Goal: Transaction & Acquisition: Purchase product/service

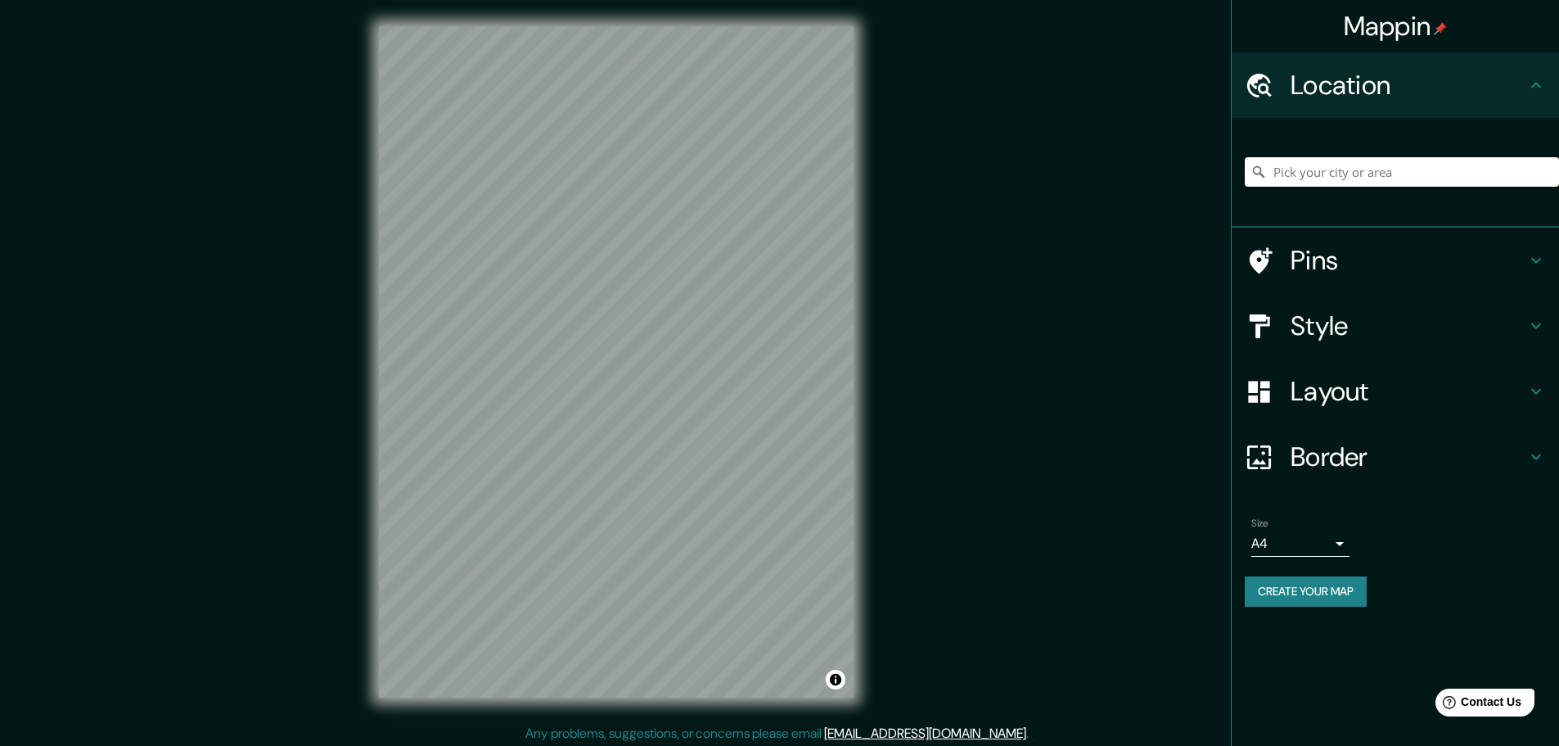
click at [1386, 185] on input "Pick your city or area" at bounding box center [1402, 171] width 314 height 29
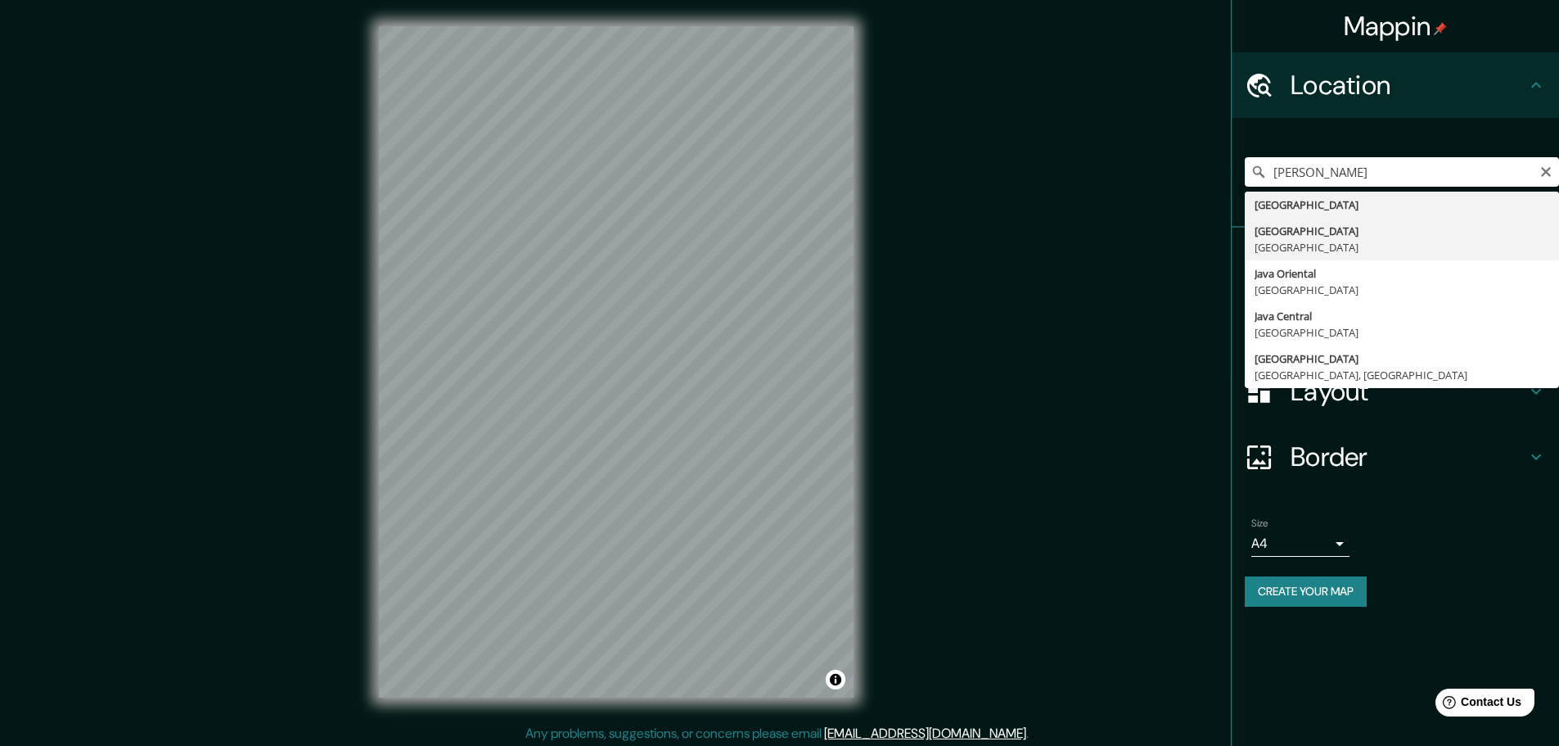
type input "J"
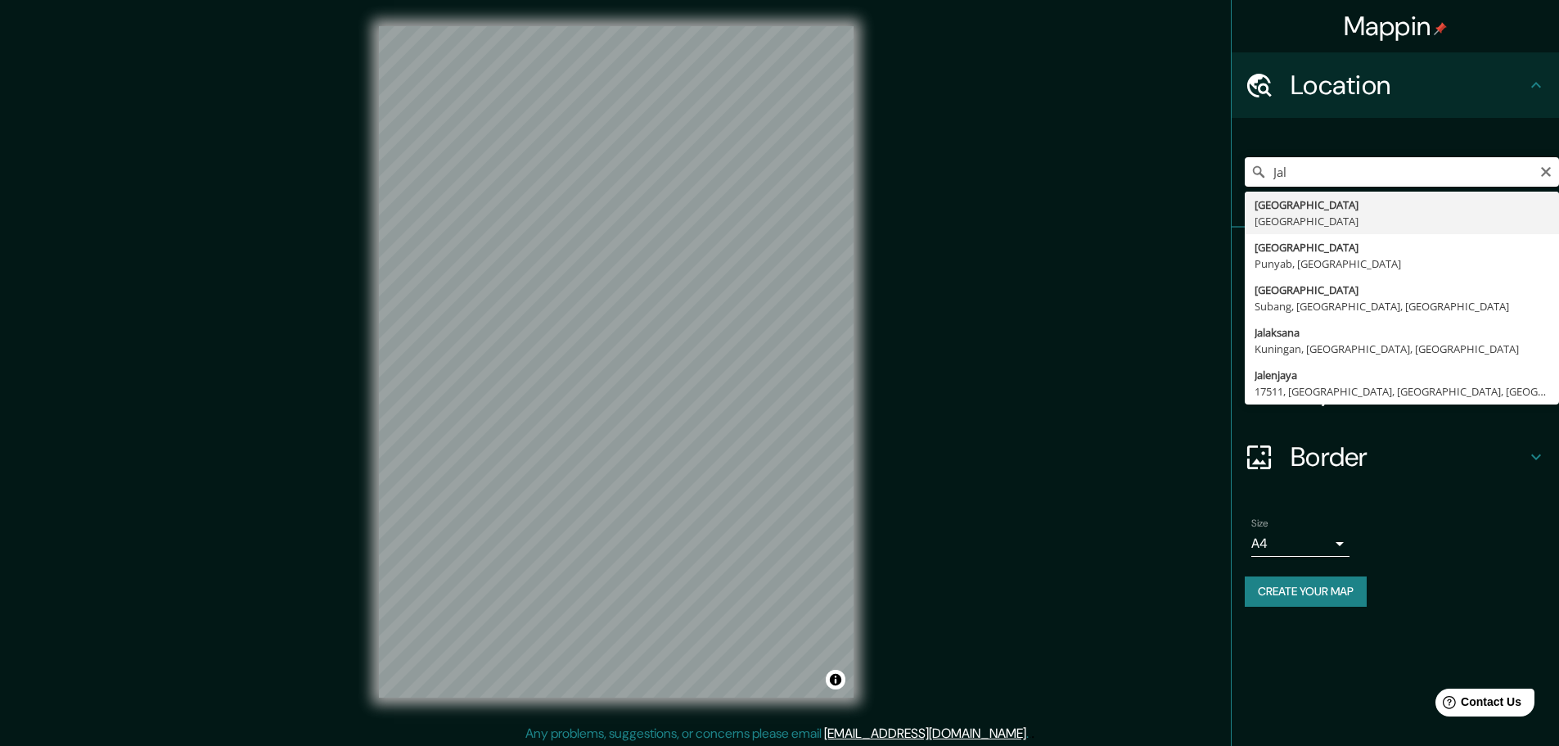
type input "[GEOGRAPHIC_DATA], [GEOGRAPHIC_DATA]"
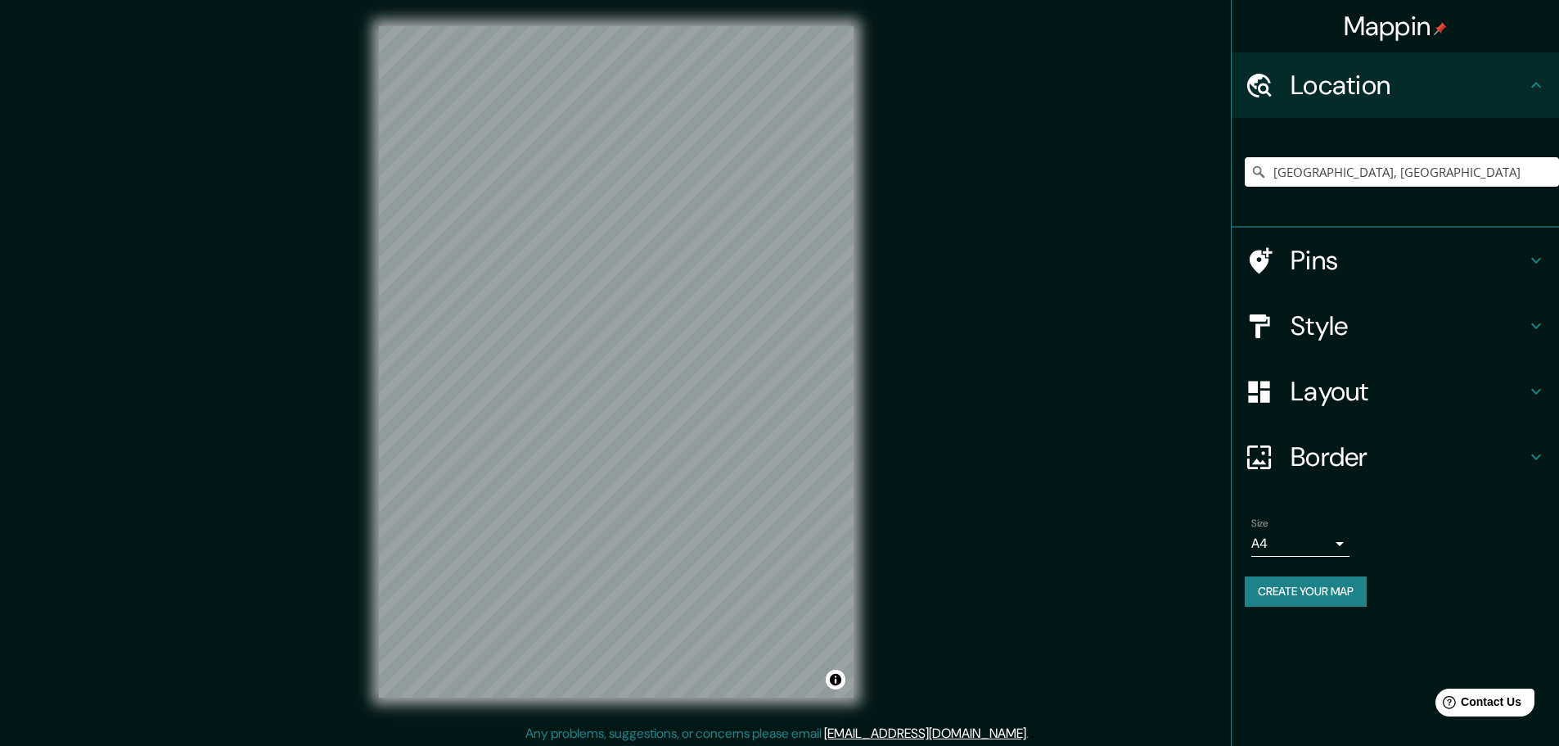
click at [1370, 381] on h4 "Layout" at bounding box center [1409, 391] width 236 height 33
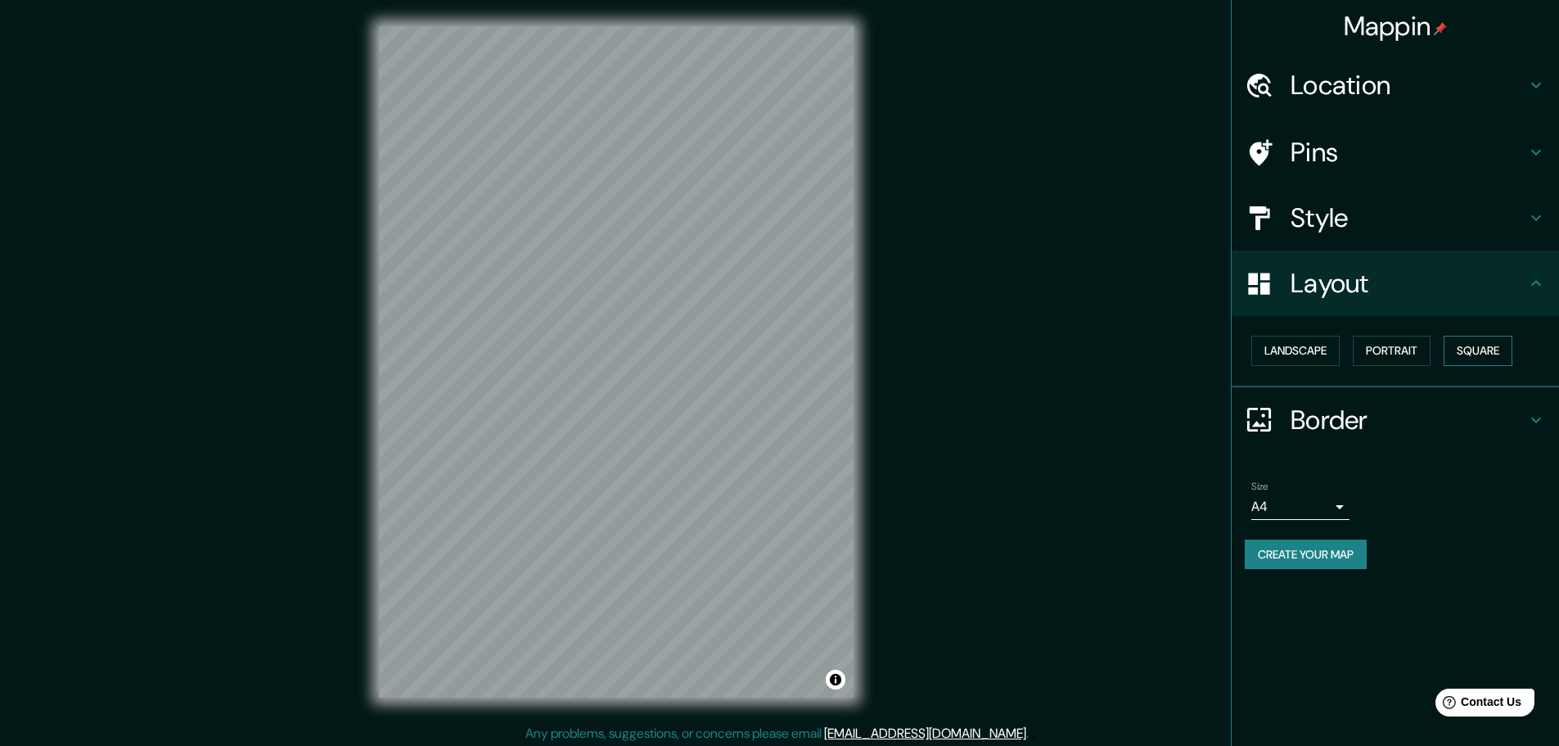
click at [1500, 355] on button "Square" at bounding box center [1478, 351] width 69 height 30
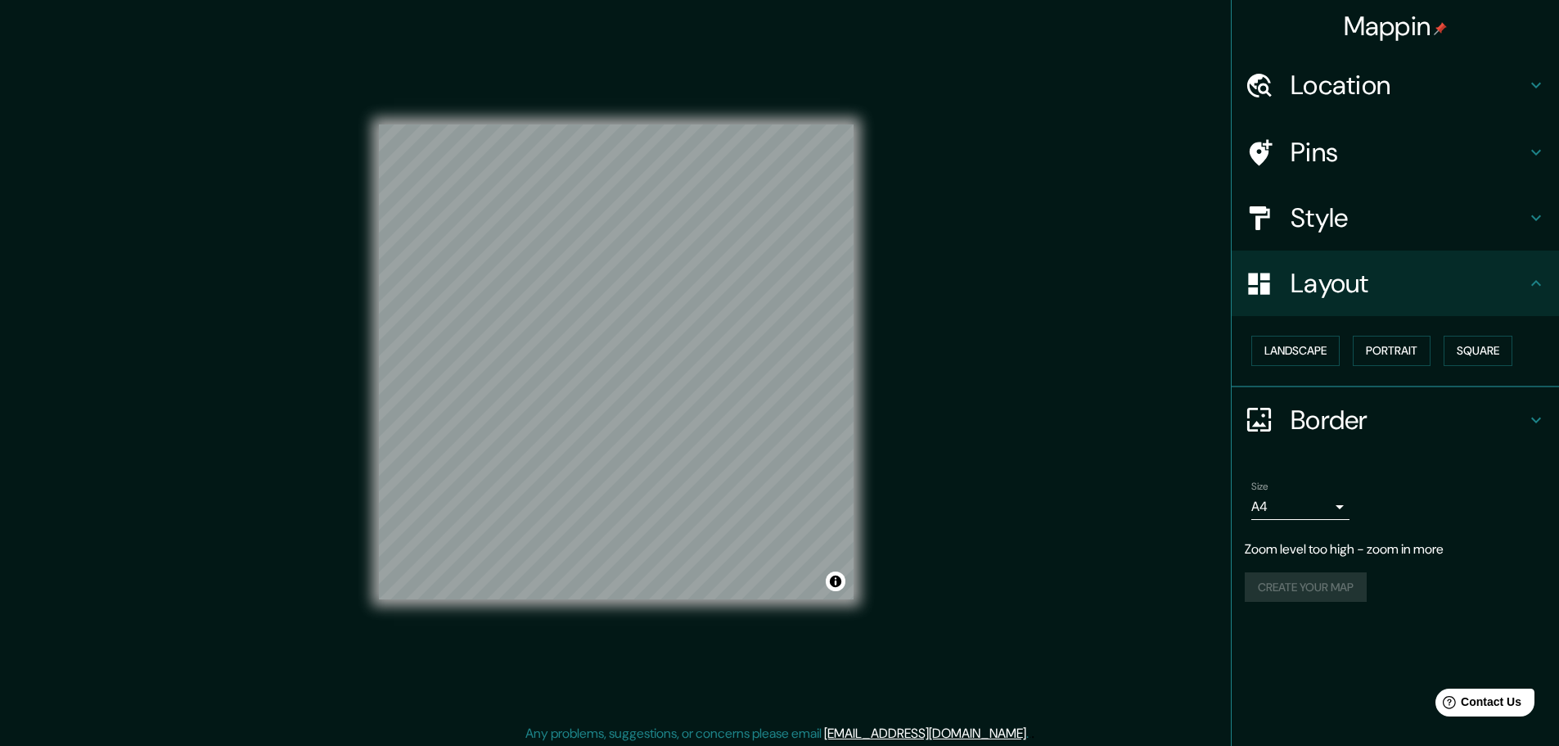
click at [1454, 85] on h4 "Location" at bounding box center [1409, 85] width 236 height 33
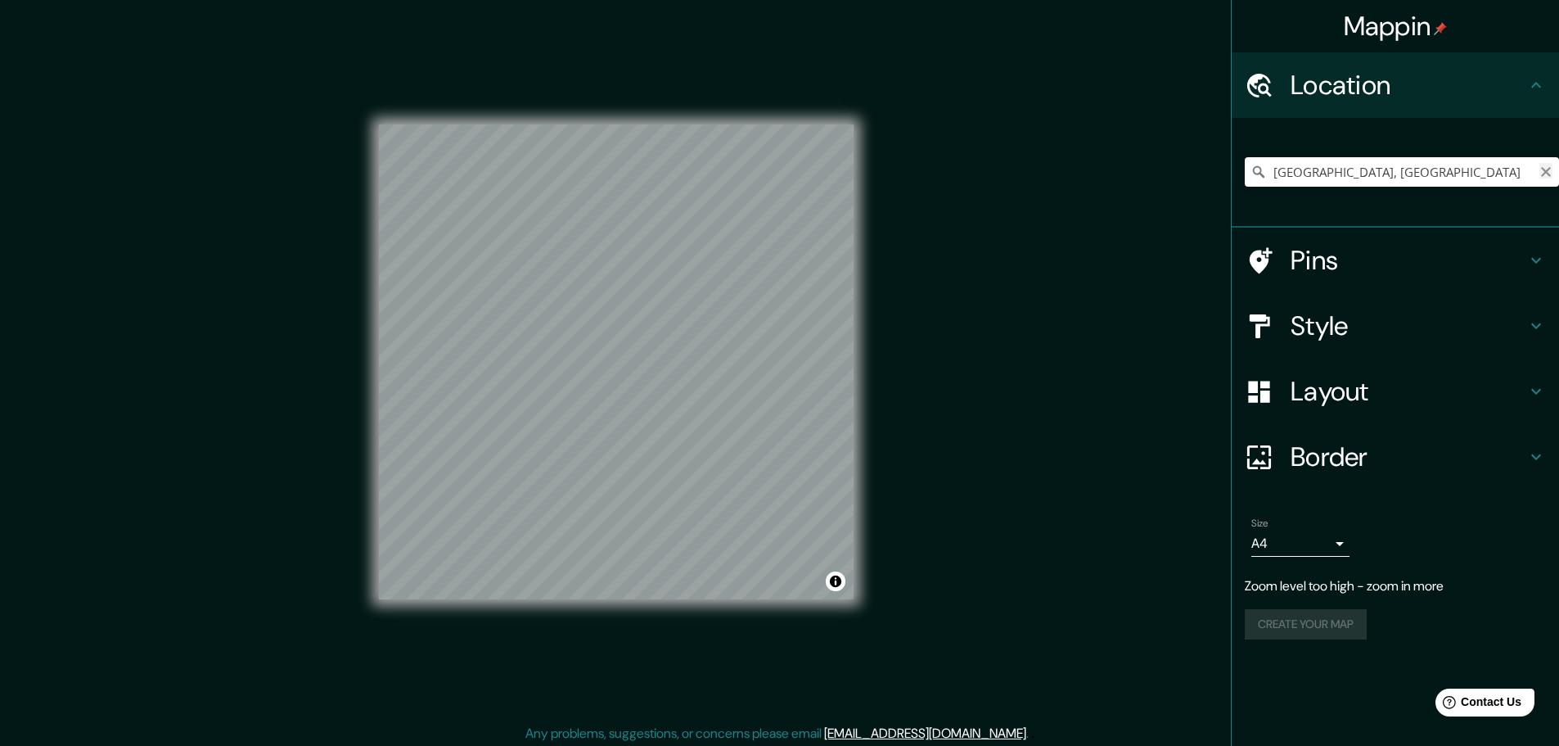
click at [1546, 169] on icon "Clear" at bounding box center [1546, 171] width 13 height 13
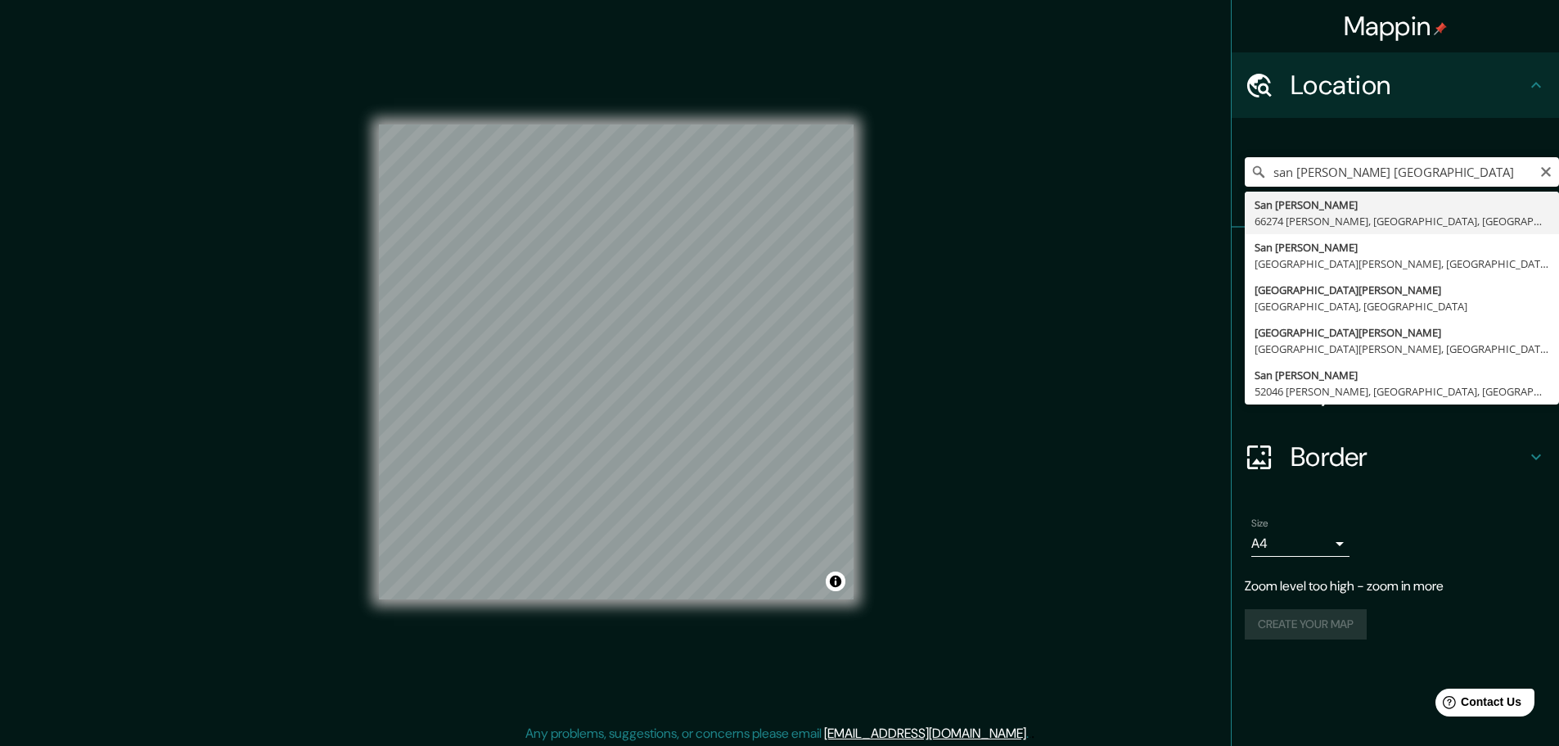
type input "San Agustín, 66274 Garza García, Nuevo León, México"
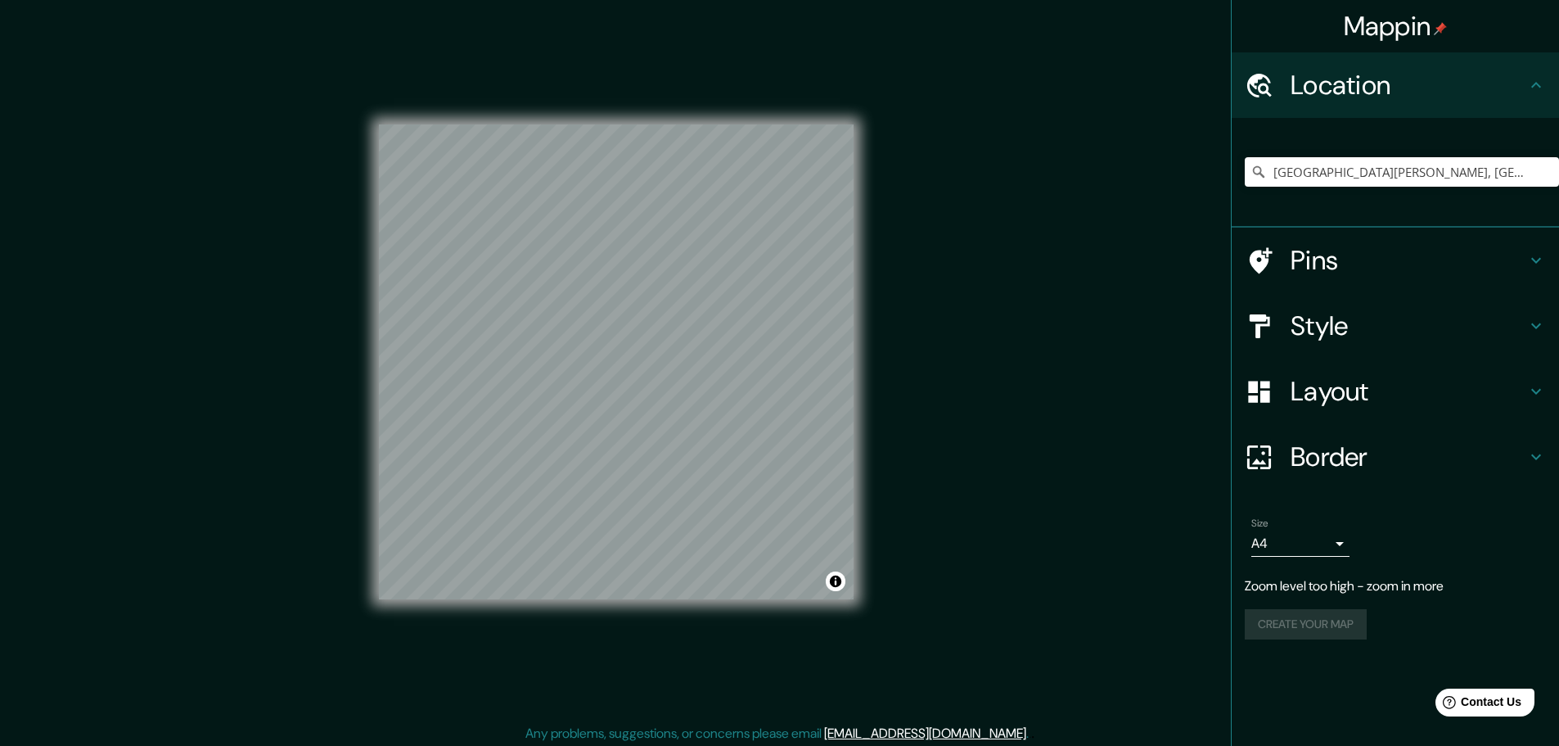
click at [1378, 375] on h4 "Layout" at bounding box center [1409, 391] width 236 height 33
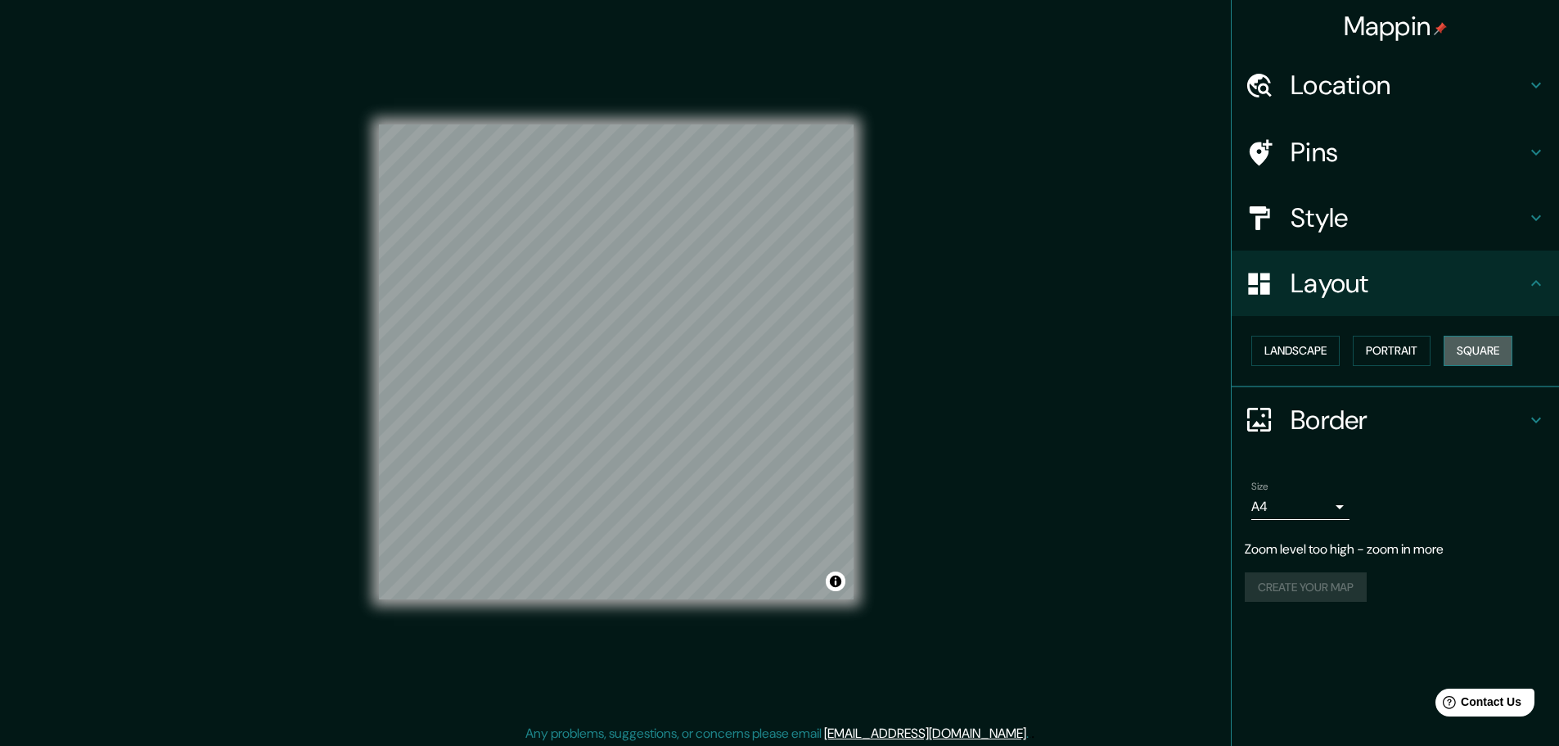
click at [1477, 358] on button "Square" at bounding box center [1478, 351] width 69 height 30
click at [1427, 88] on h4 "Location" at bounding box center [1409, 85] width 236 height 33
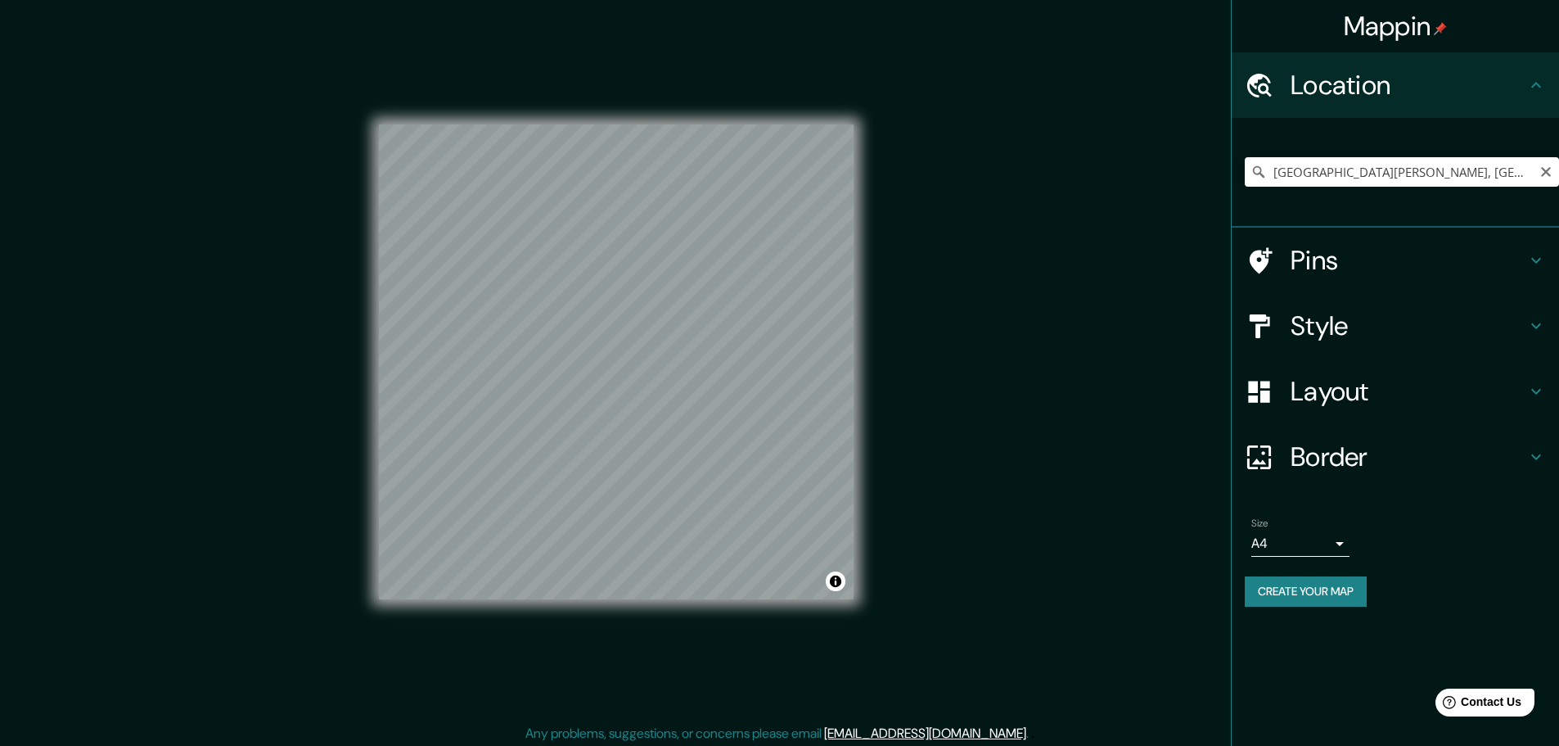
drag, startPoint x: 1549, startPoint y: 170, endPoint x: 1515, endPoint y: 227, distance: 65.7
click at [1549, 170] on icon "Clear" at bounding box center [1546, 171] width 13 height 13
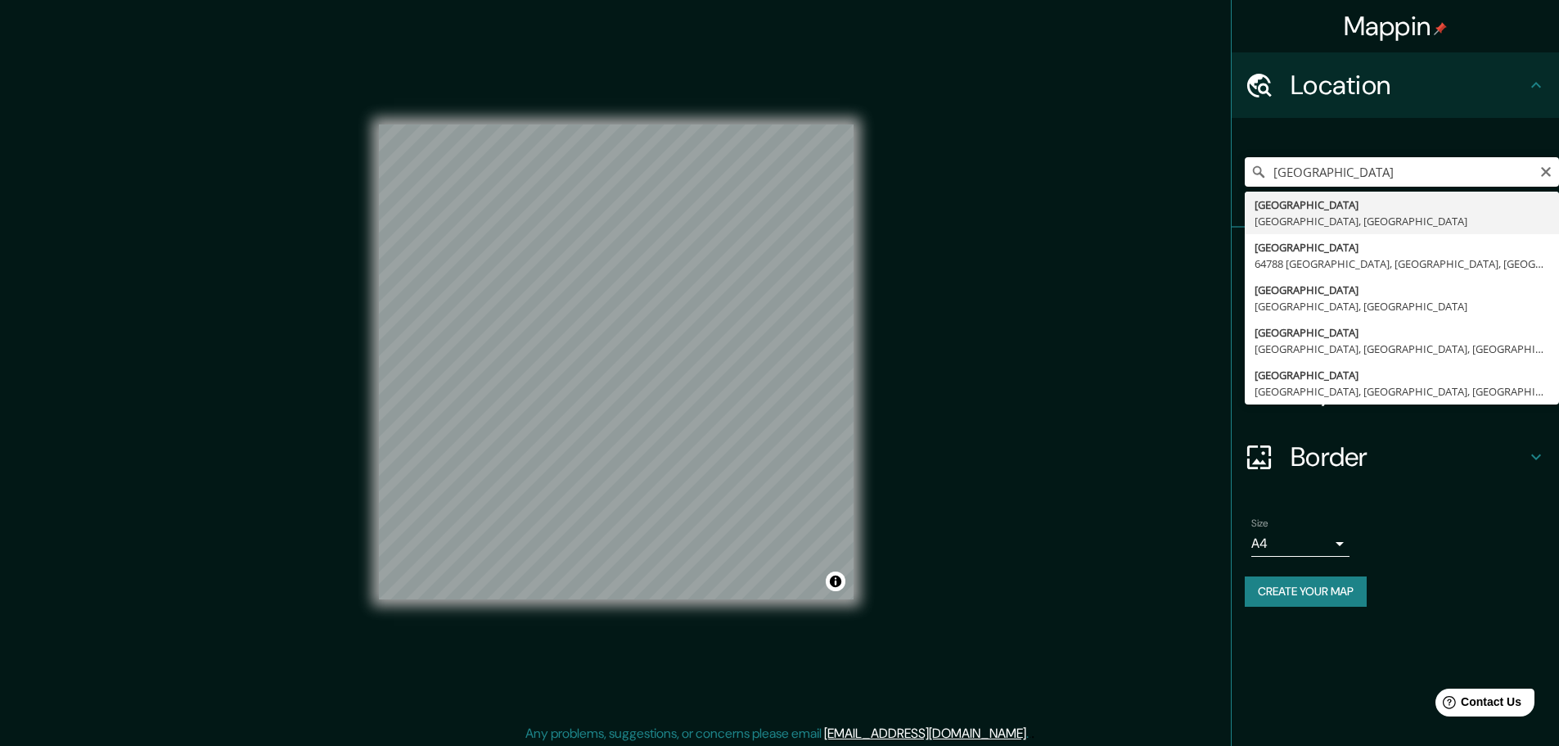
type input "Monterrey, Nuevo León, México"
